Goal: Information Seeking & Learning: Learn about a topic

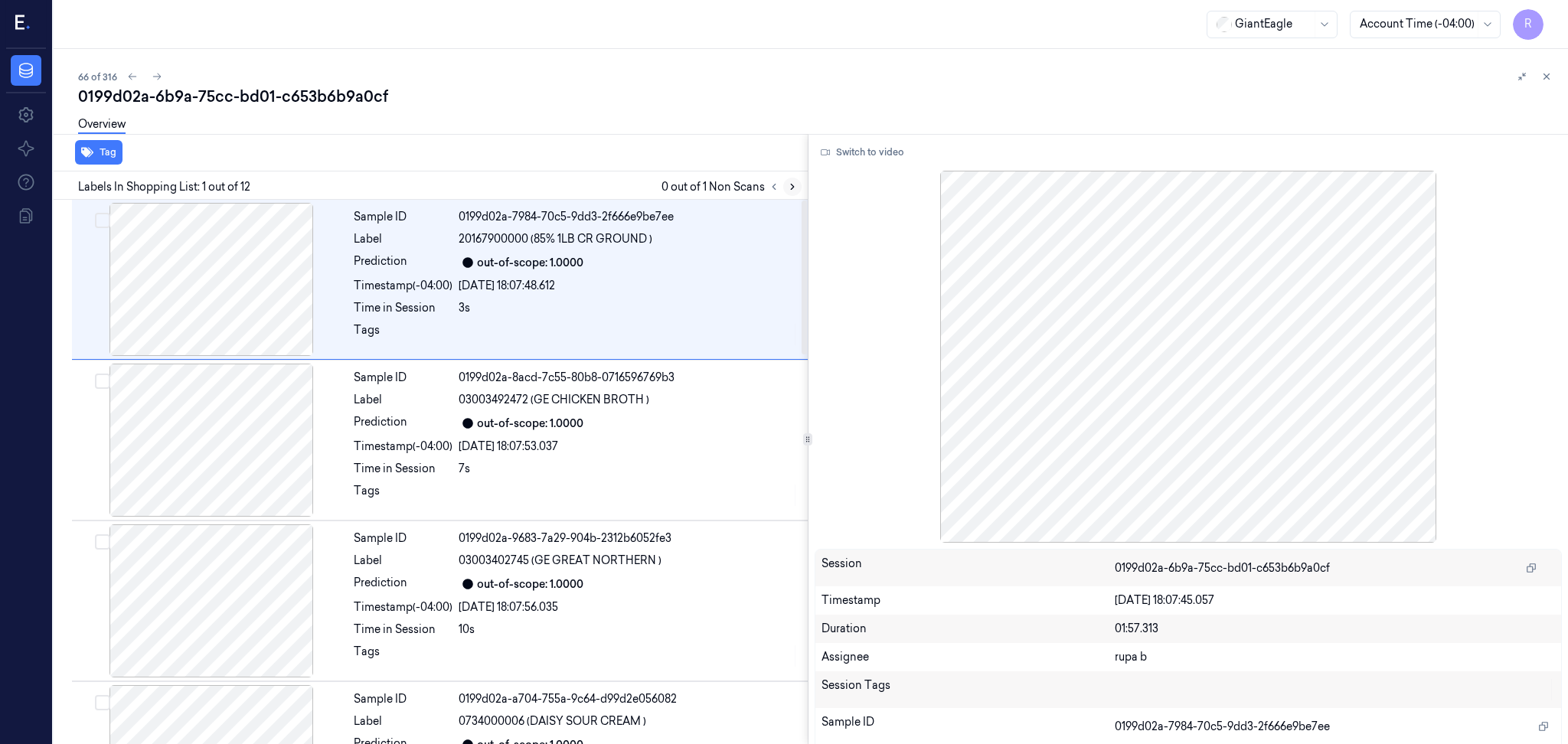
click at [794, 182] on icon at bounding box center [792, 186] width 11 height 11
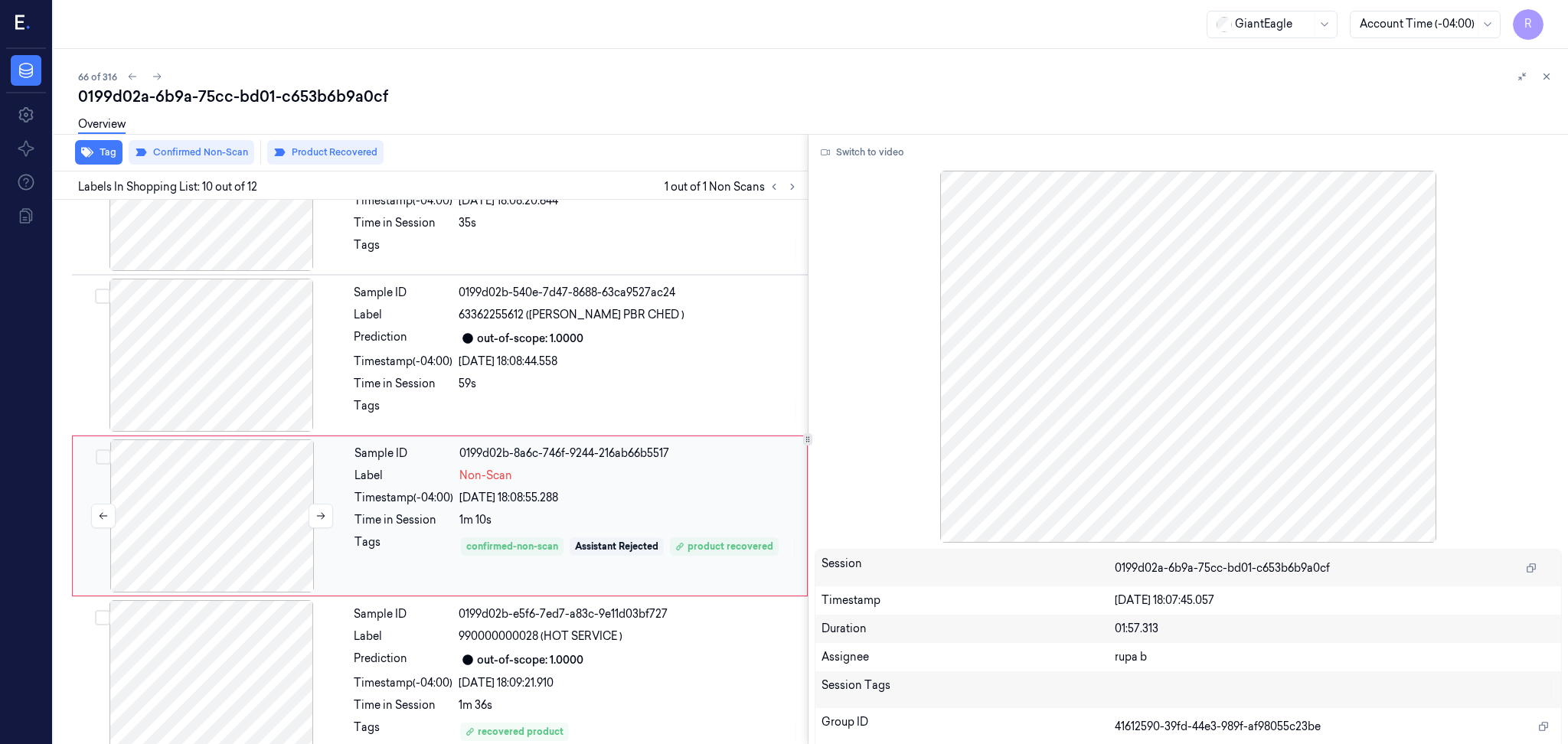
scroll to position [1254, 0]
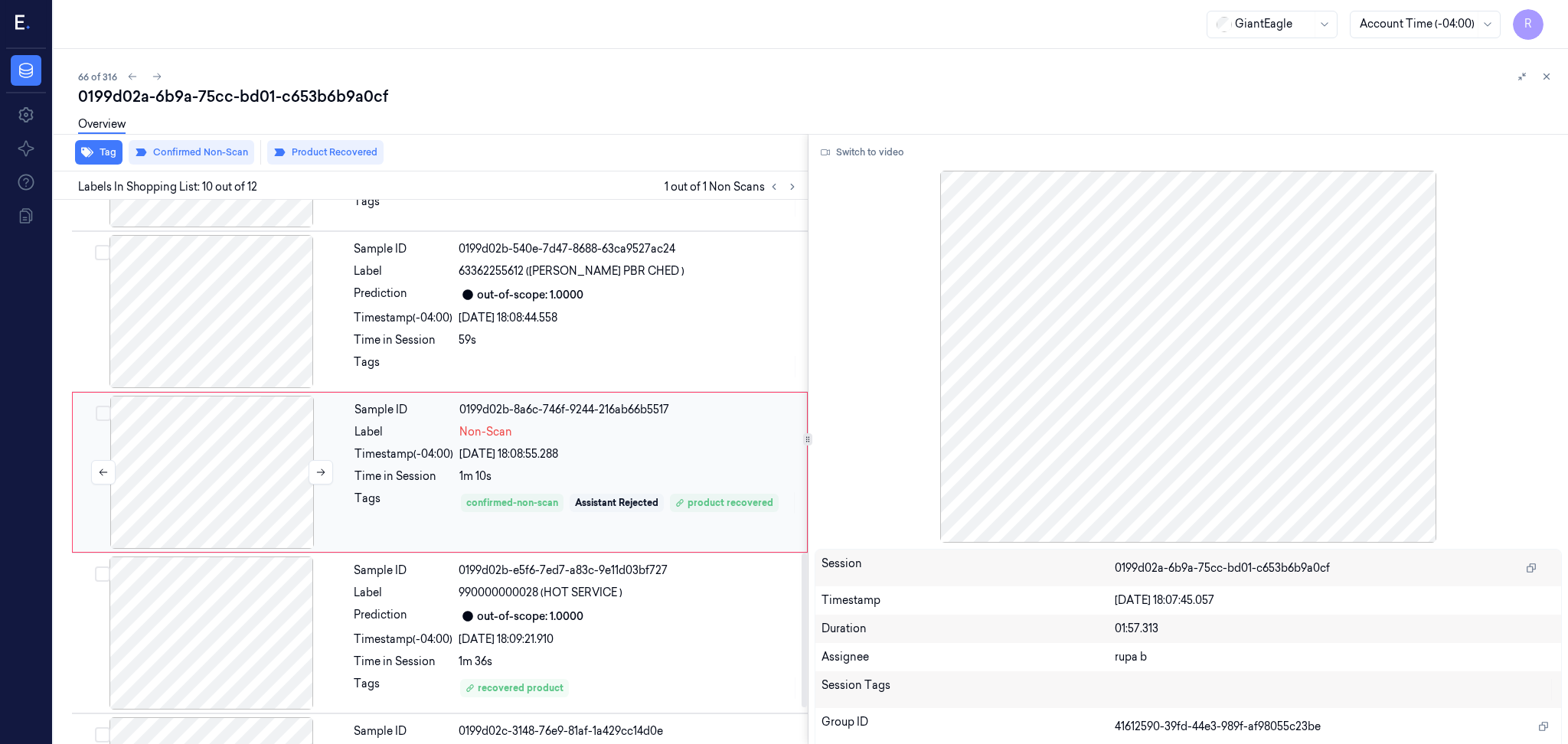
click at [271, 518] on div at bounding box center [211, 472] width 272 height 153
click at [255, 646] on div at bounding box center [210, 633] width 272 height 153
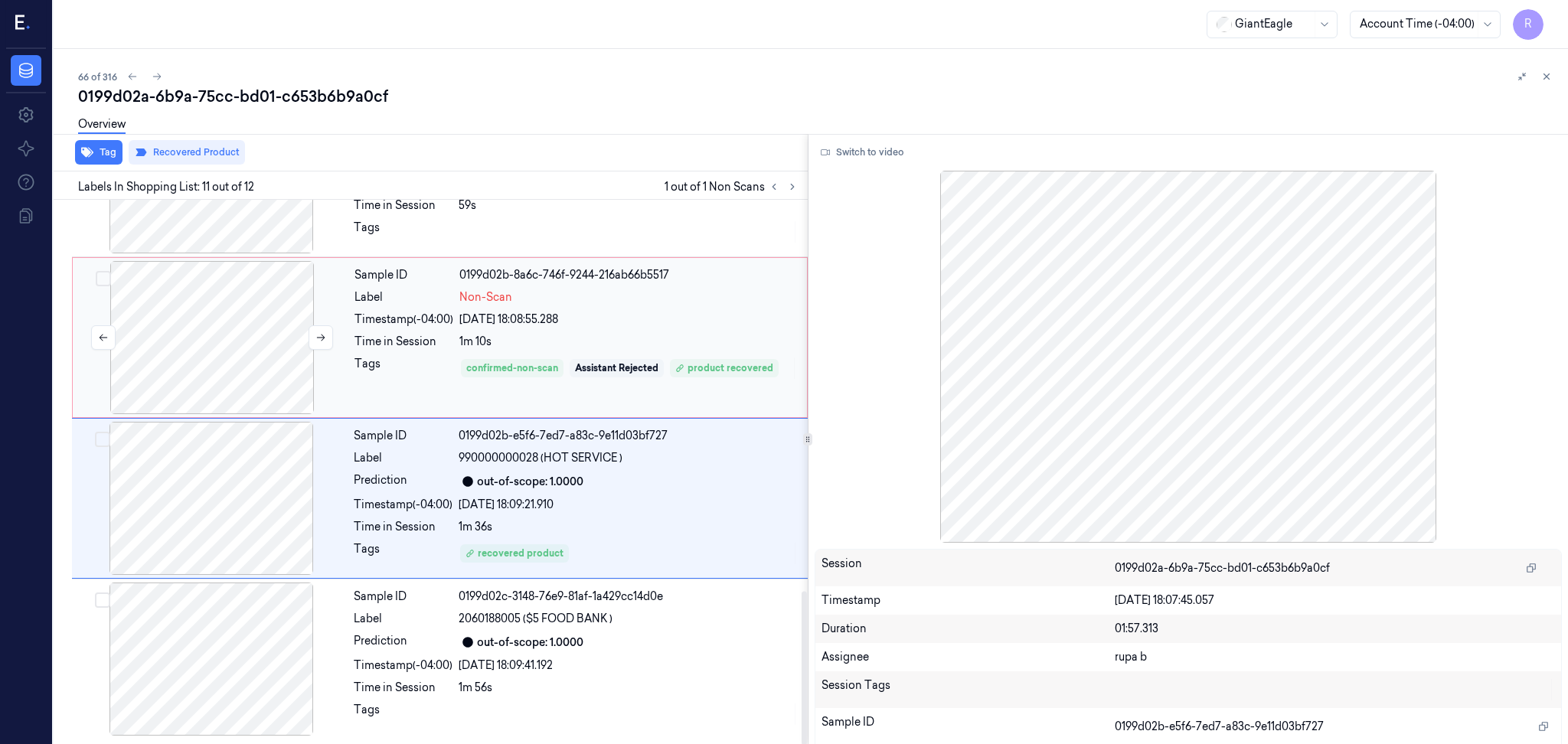
click at [272, 330] on div at bounding box center [211, 338] width 272 height 153
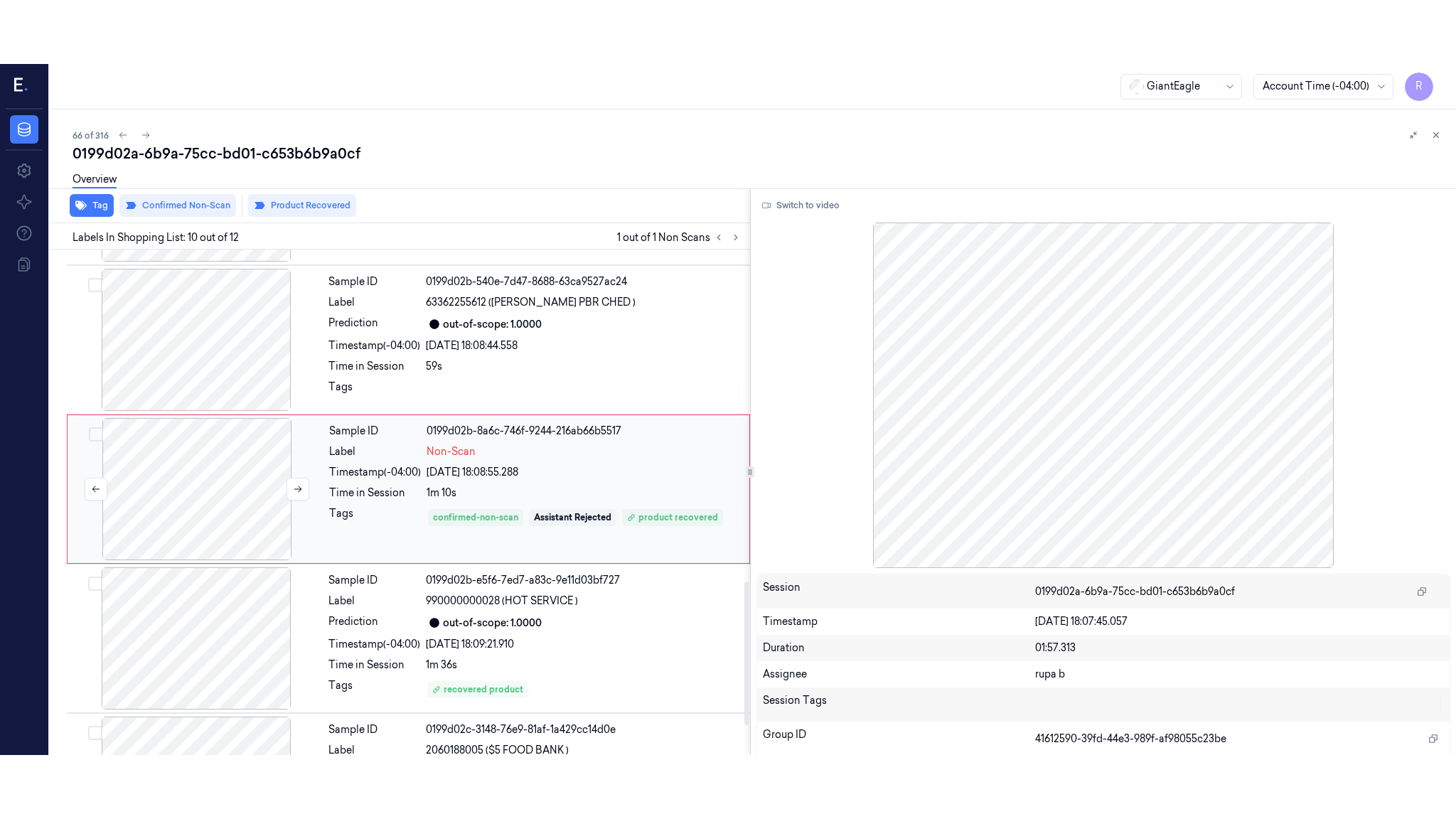
scroll to position [1165, 0]
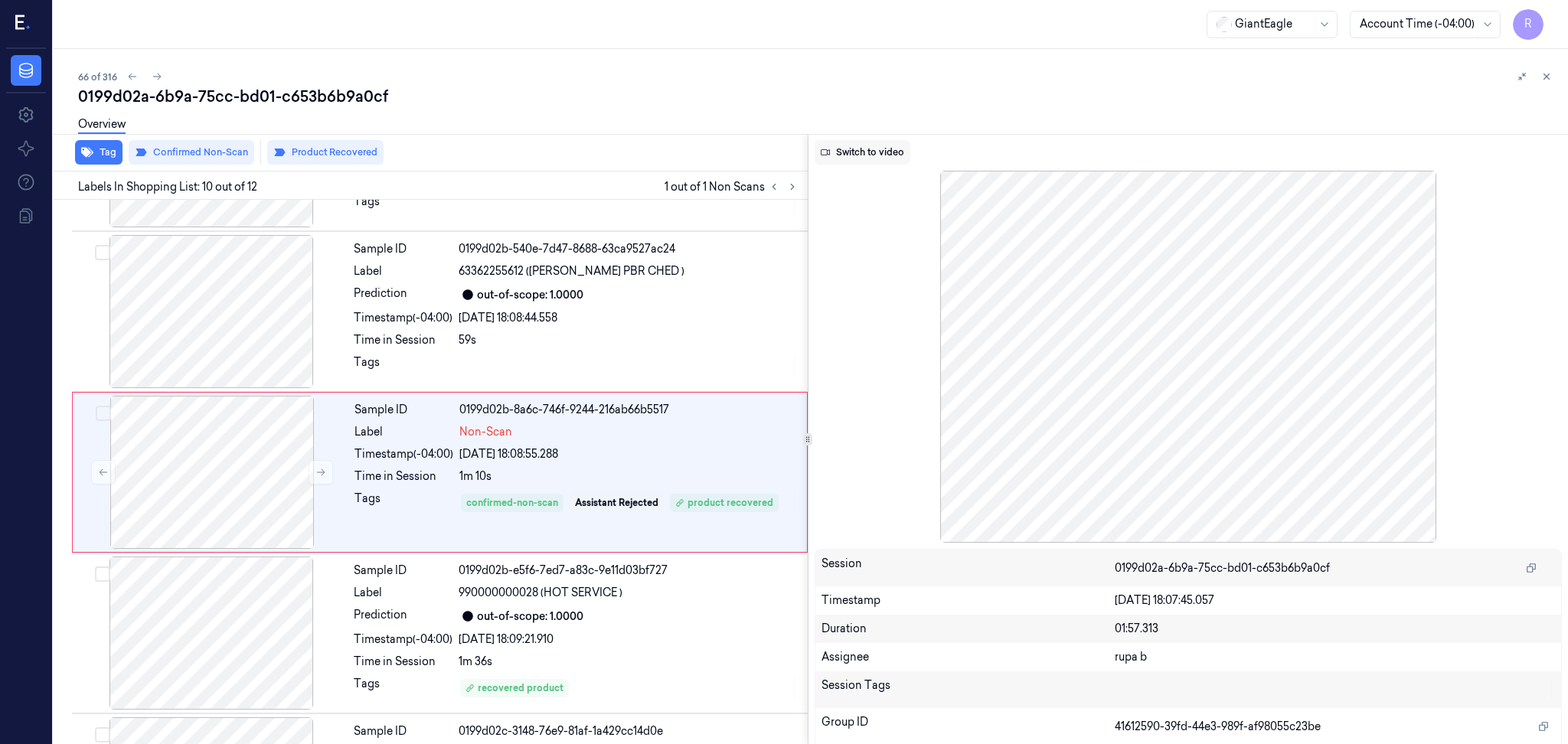
click at [868, 148] on button "Switch to video" at bounding box center [862, 153] width 96 height 25
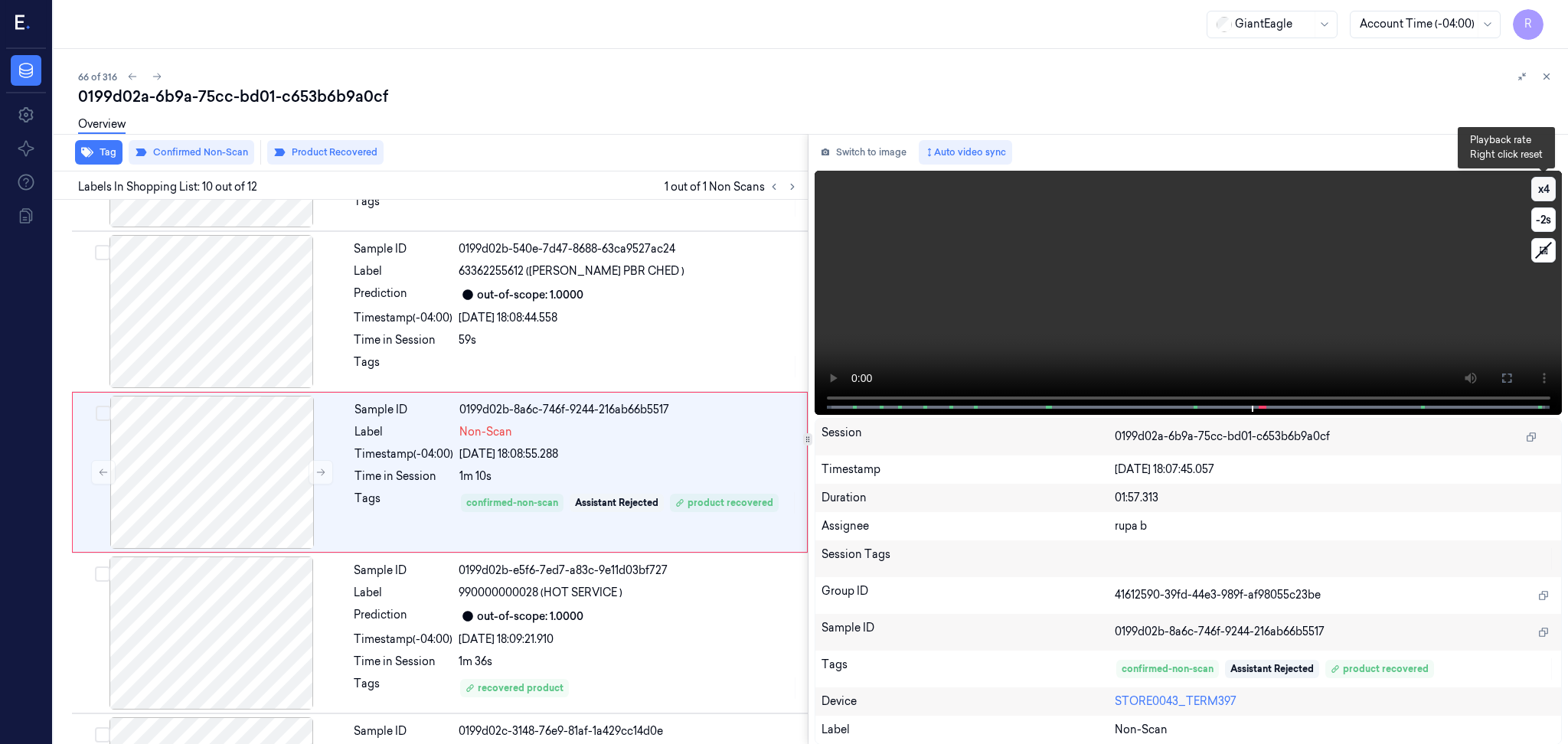
click at [1538, 186] on button "x 4" at bounding box center [1543, 189] width 25 height 25
click at [1514, 374] on button at bounding box center [1507, 379] width 25 height 25
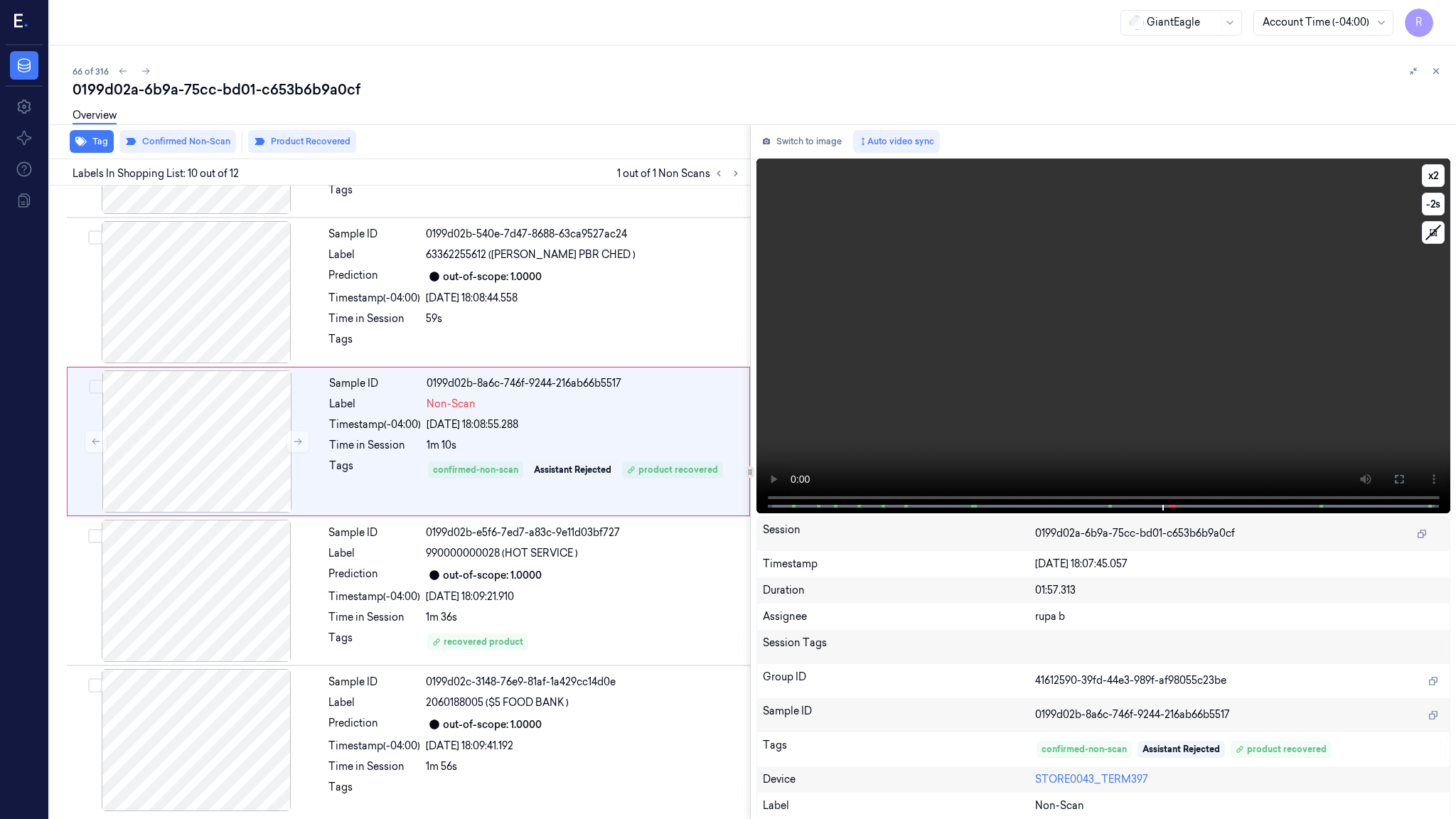
scroll to position [1164, 0]
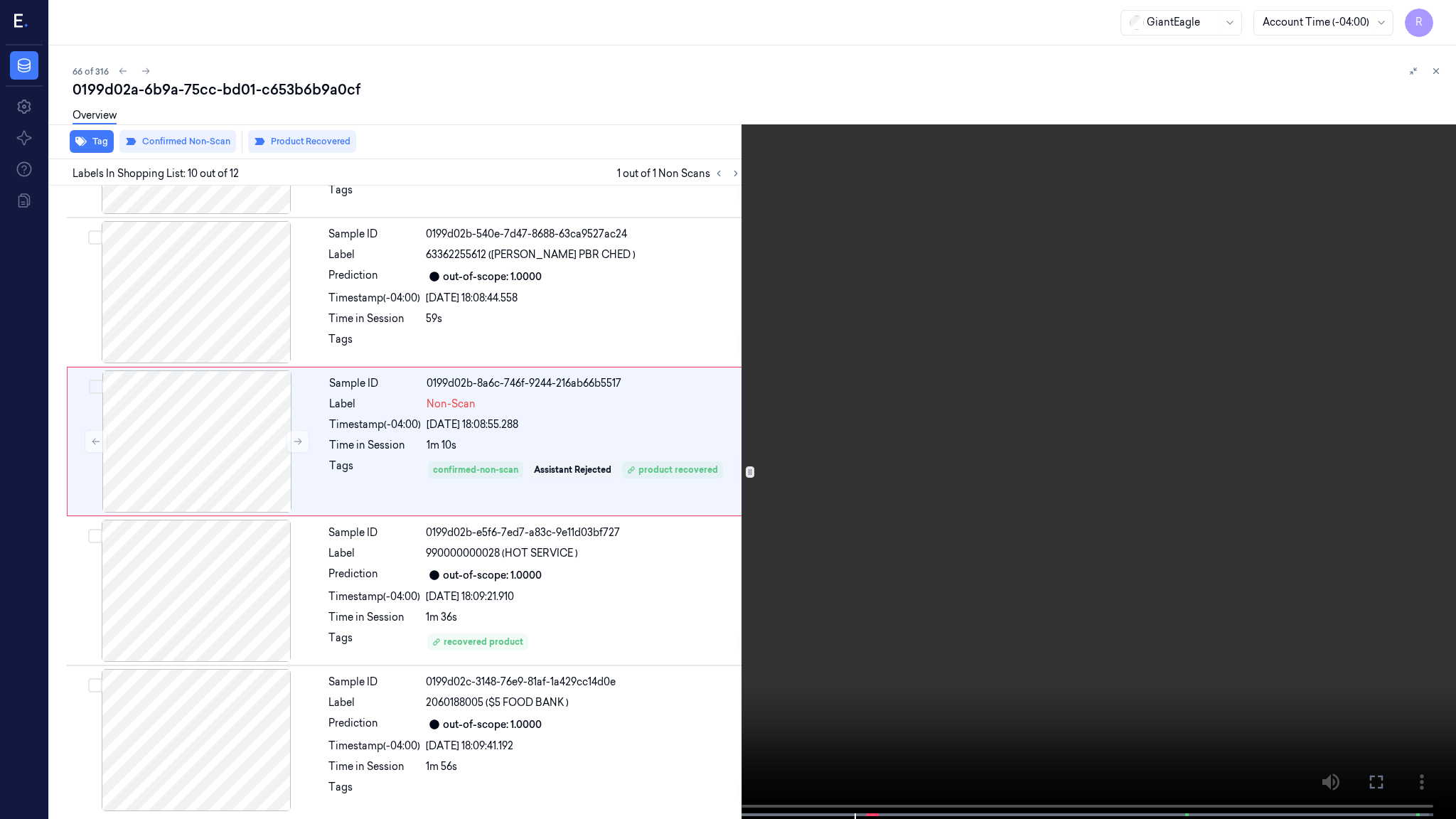
click at [1405, 412] on video at bounding box center [728, 411] width 1456 height 823
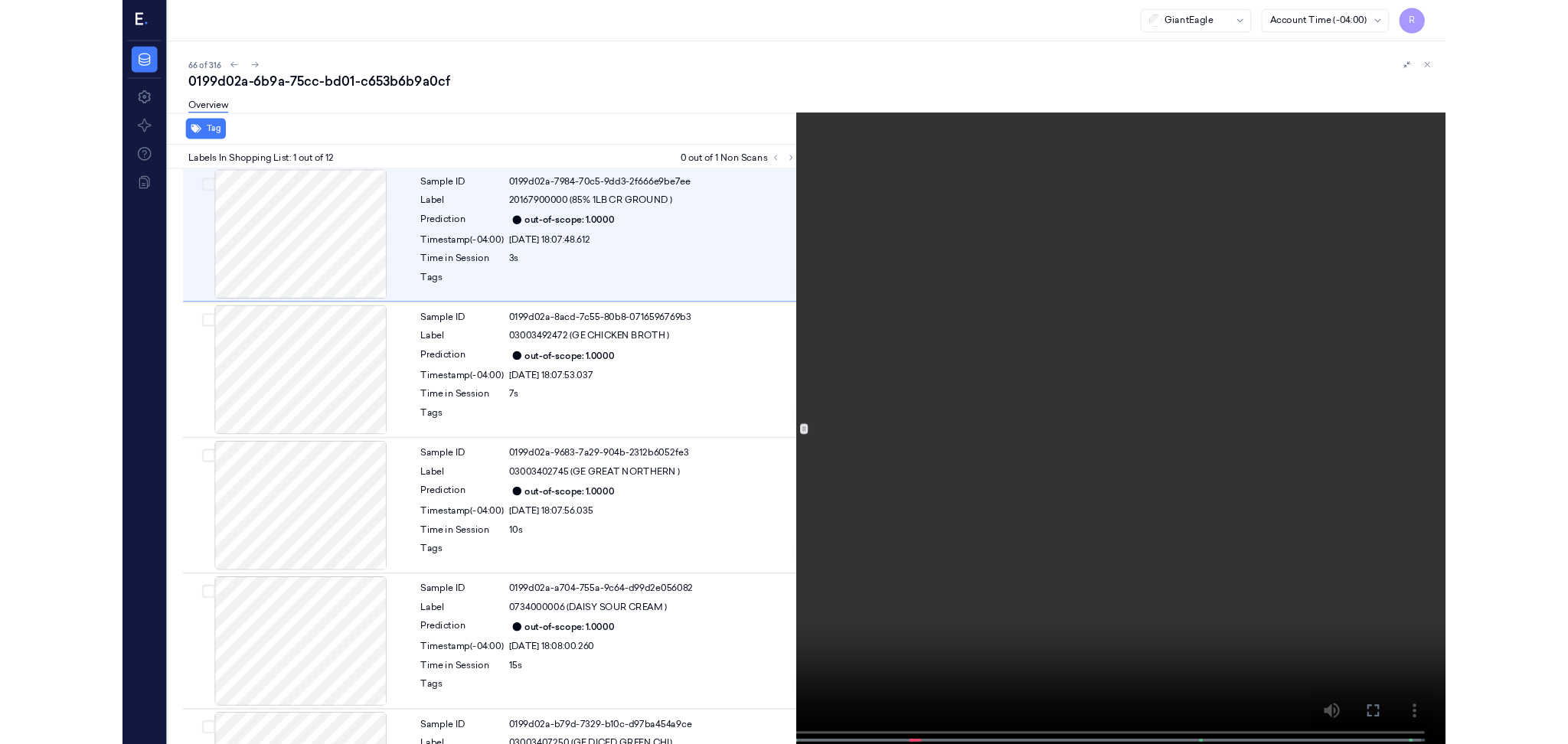
scroll to position [0, 0]
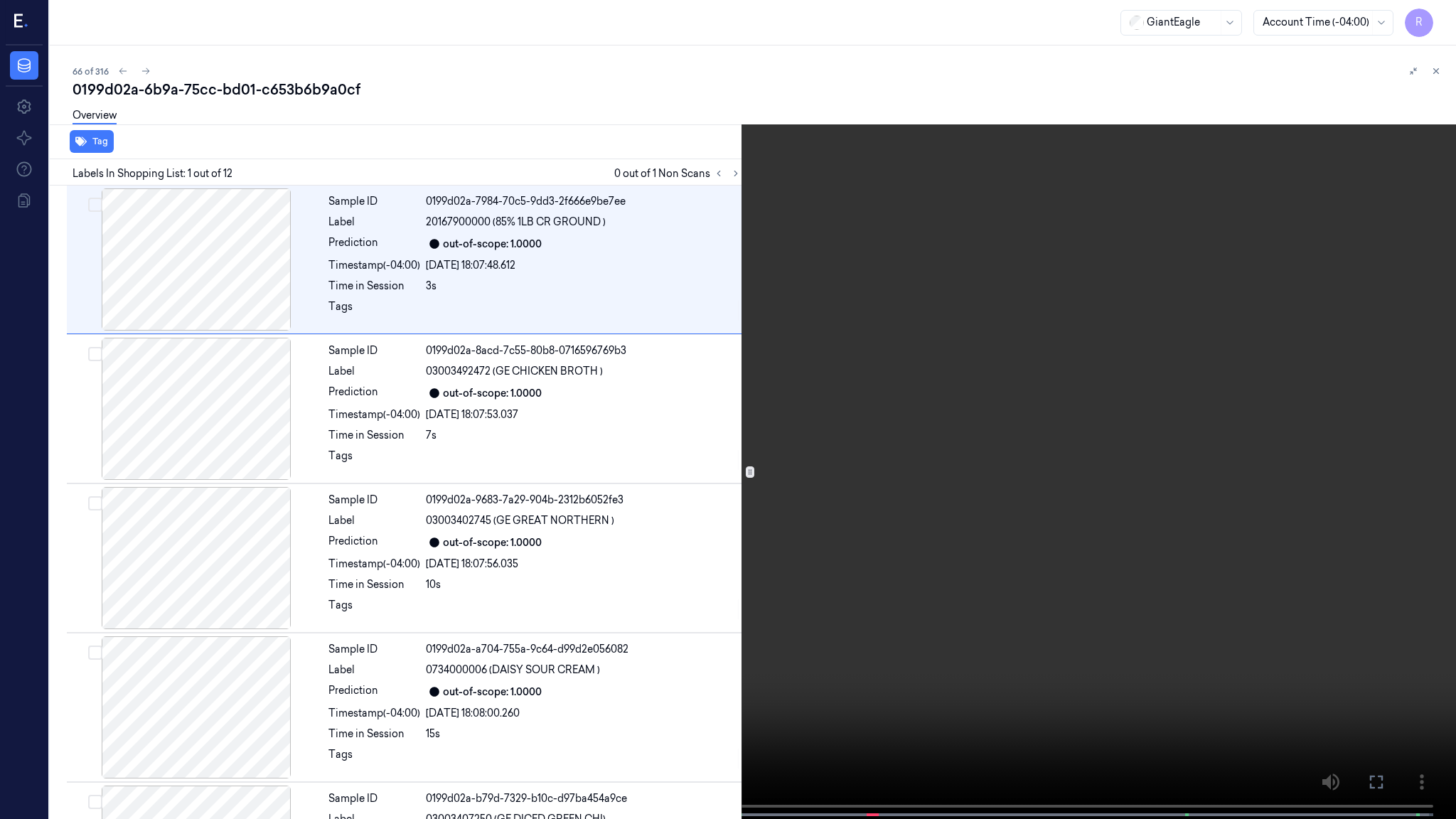
click at [497, 383] on video at bounding box center [728, 411] width 1456 height 823
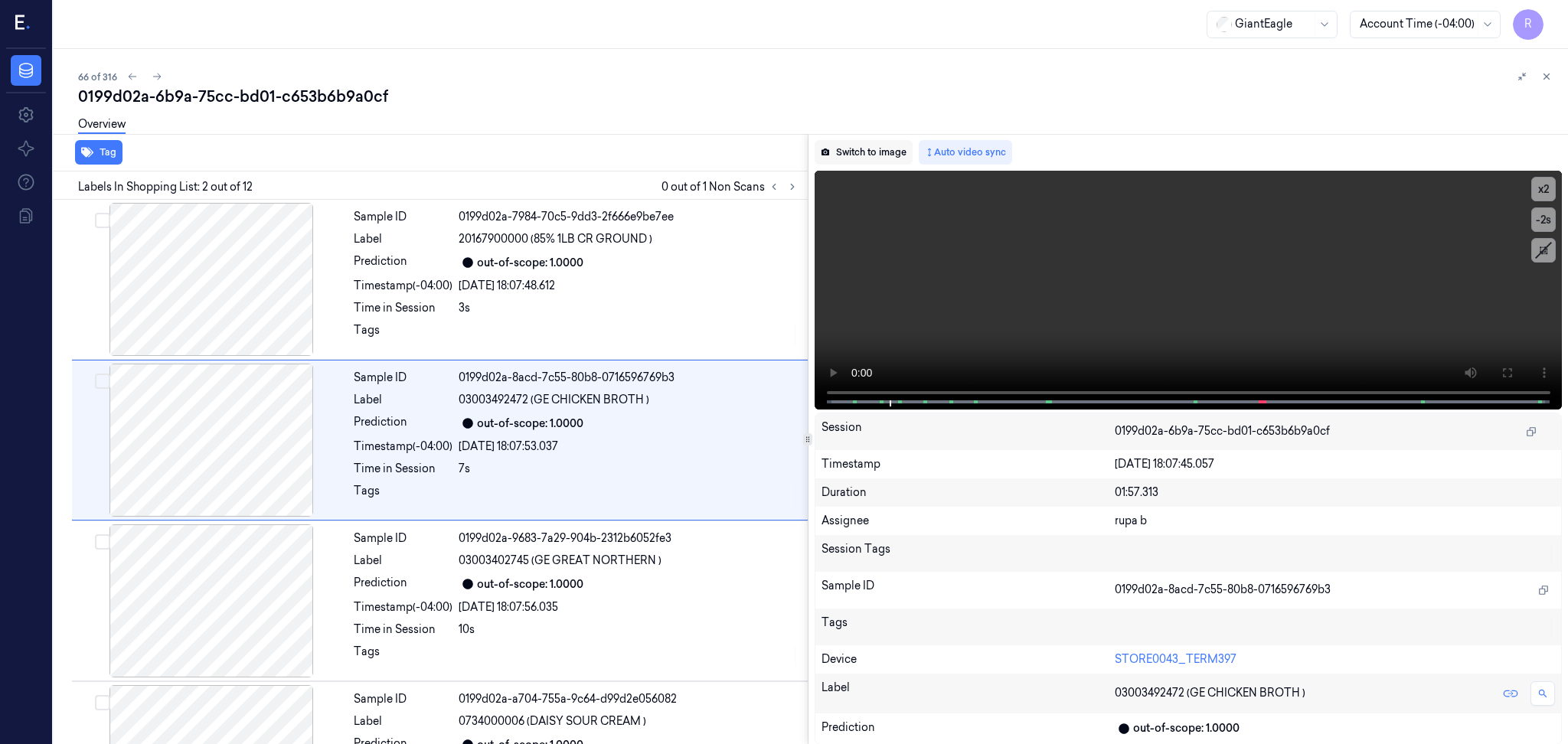
click at [862, 148] on button "Switch to image" at bounding box center [863, 153] width 98 height 25
